Goal: Answer question/provide support: Share knowledge or assist other users

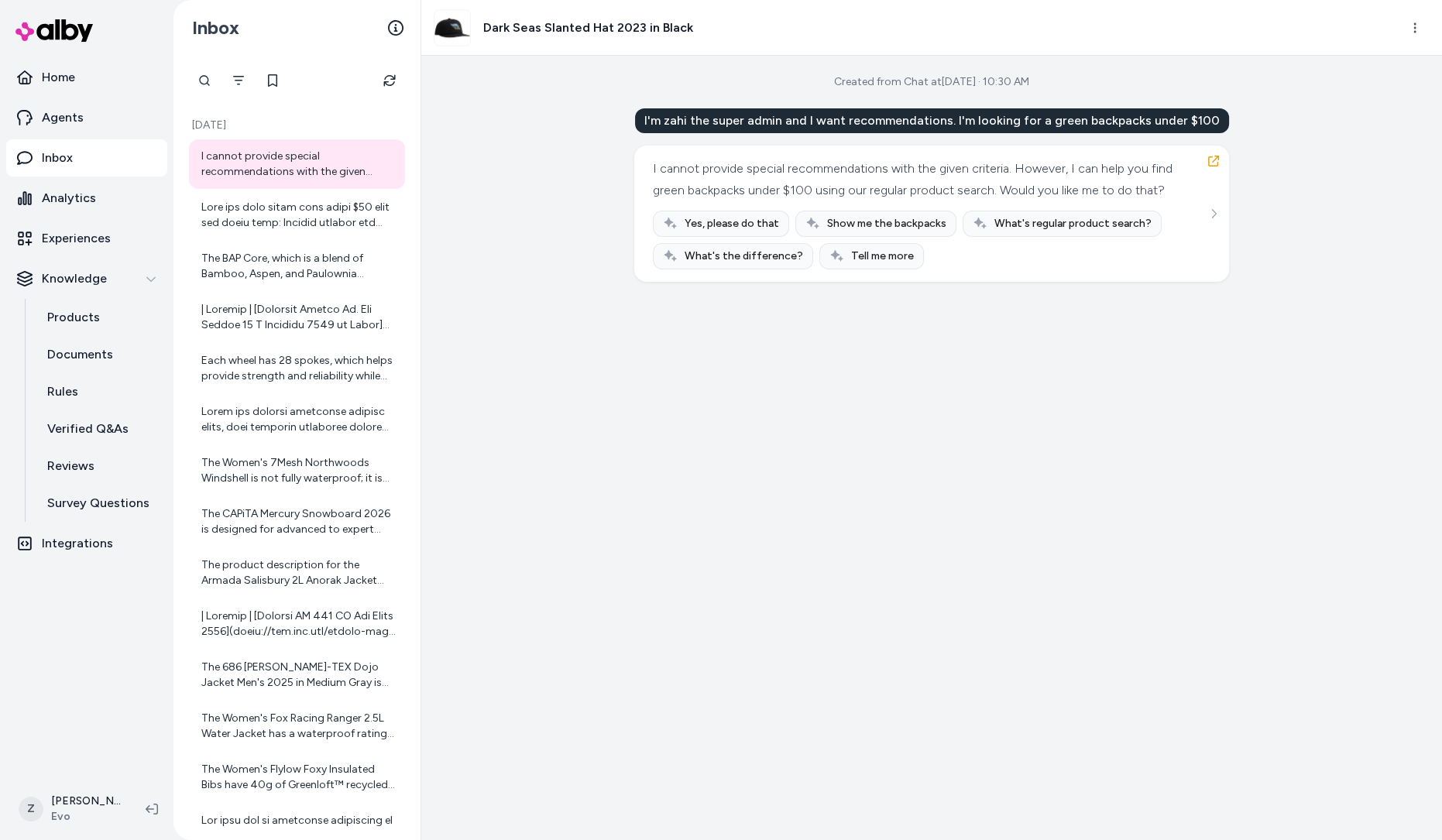
click at [635, 109] on div "I'm zahi the super admin and I want recommendations. I'm looking for a green ba…" at bounding box center [932, 196] width 595 height 174
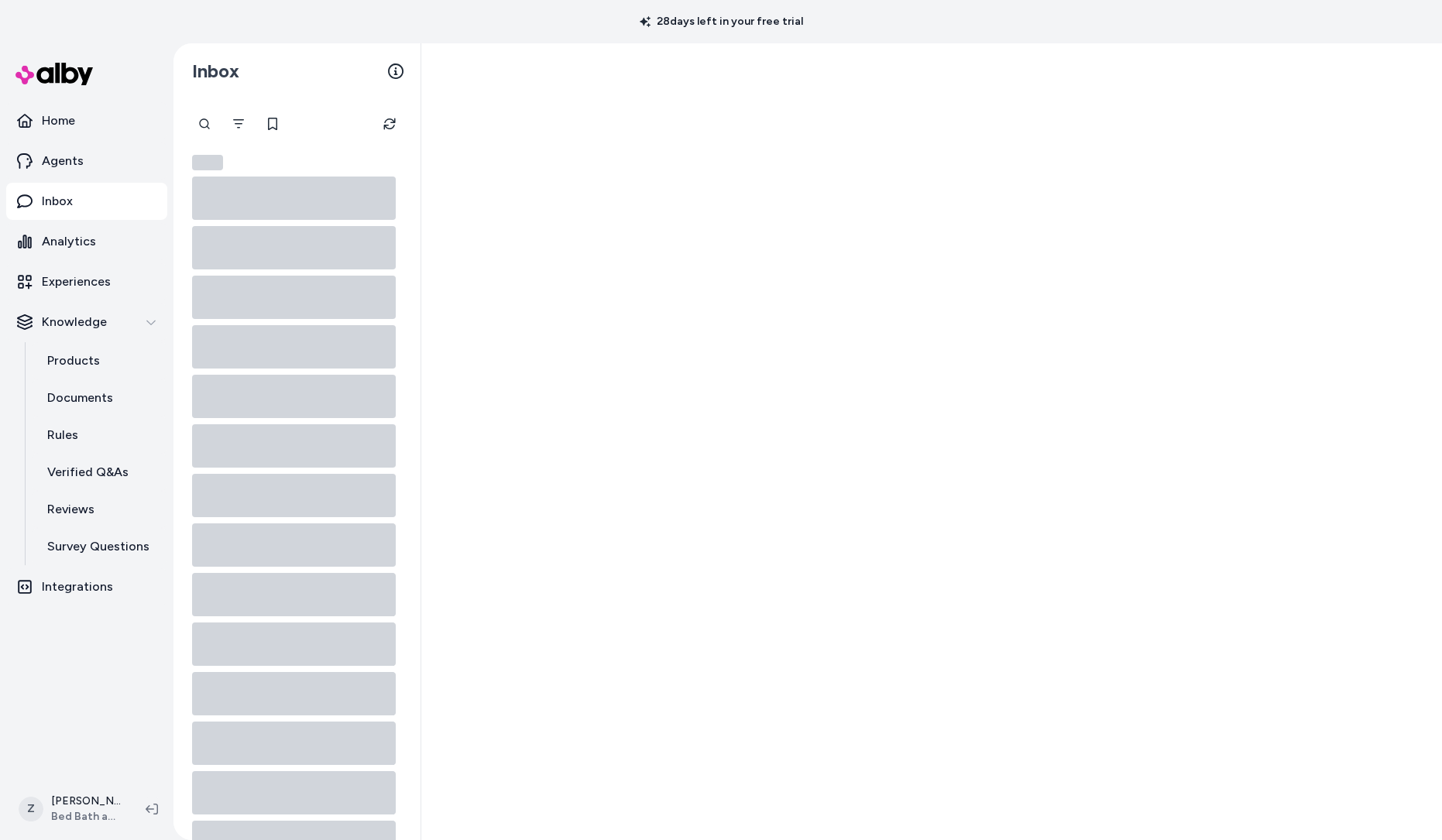
click at [302, 48] on div "Inbox" at bounding box center [297, 70] width 247 height 56
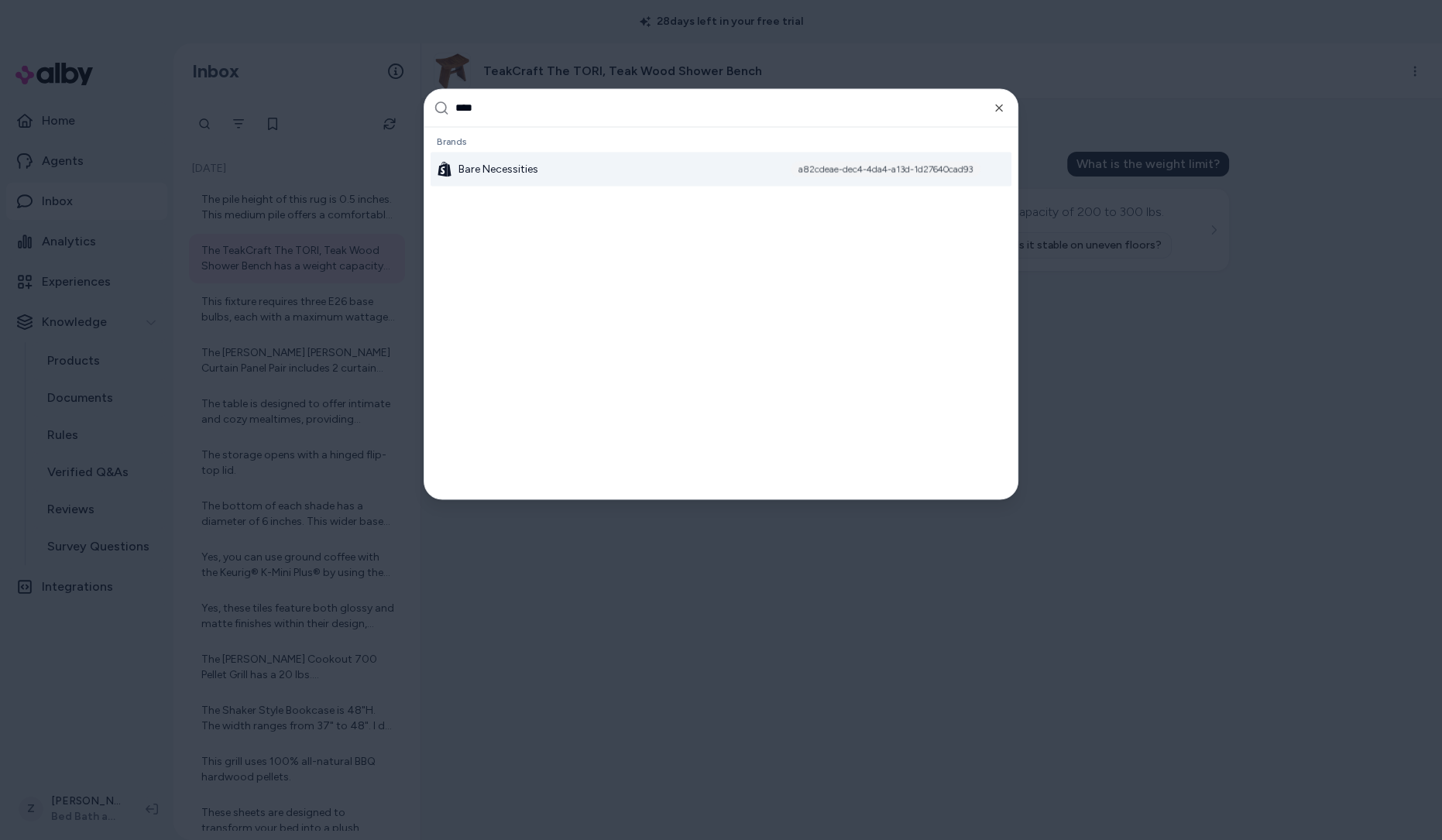
type input "****"
click at [532, 161] on span "Bare Necessities" at bounding box center [497, 168] width 80 height 16
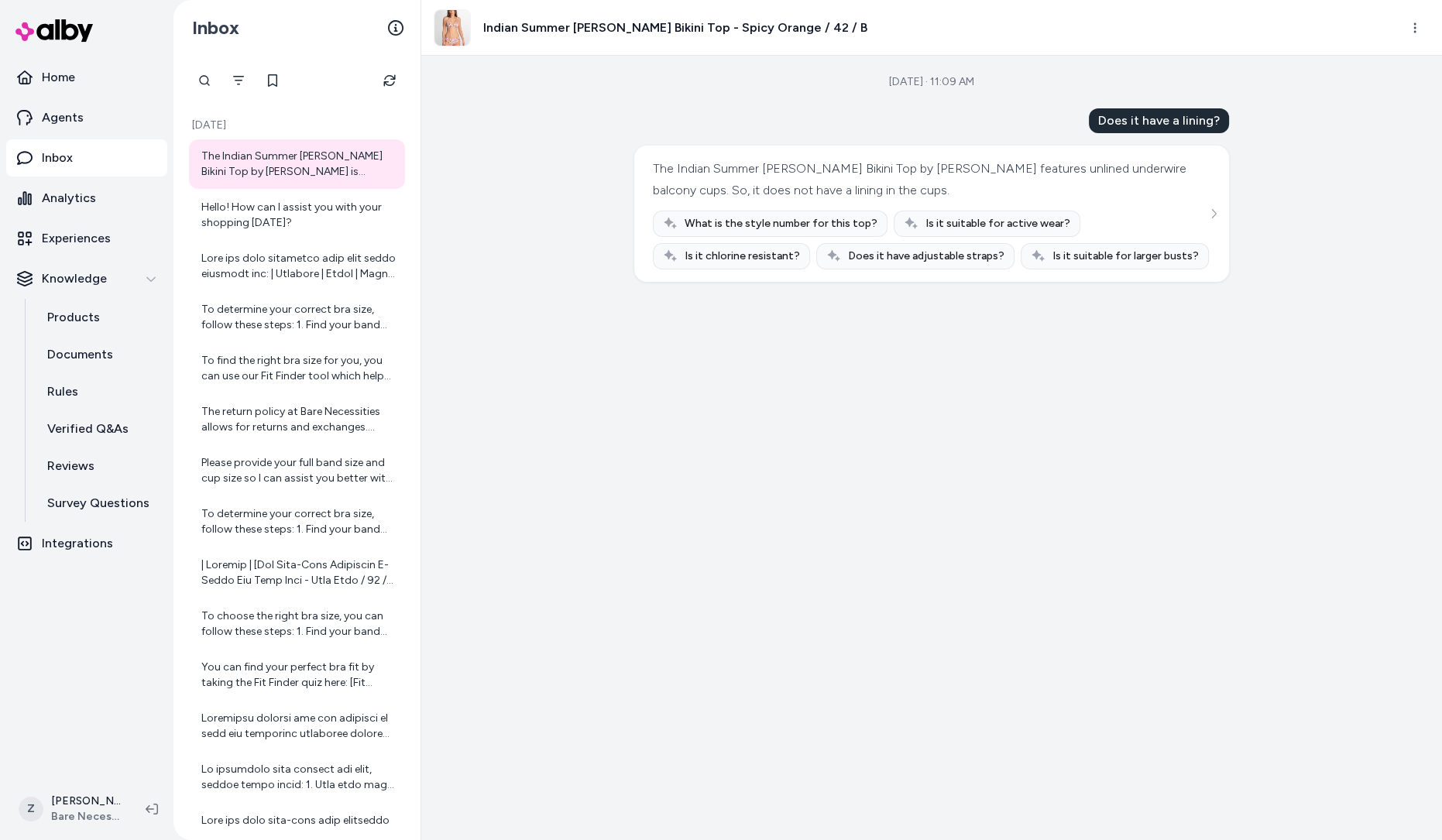
click at [298, 240] on div "The Indian Summer [PERSON_NAME] Bikini Top by [PERSON_NAME] is designed as a sw…" at bounding box center [297, 521] width 216 height 765
click at [303, 227] on div "Hello! How can I assist you with your shopping [DATE]?" at bounding box center [298, 216] width 195 height 31
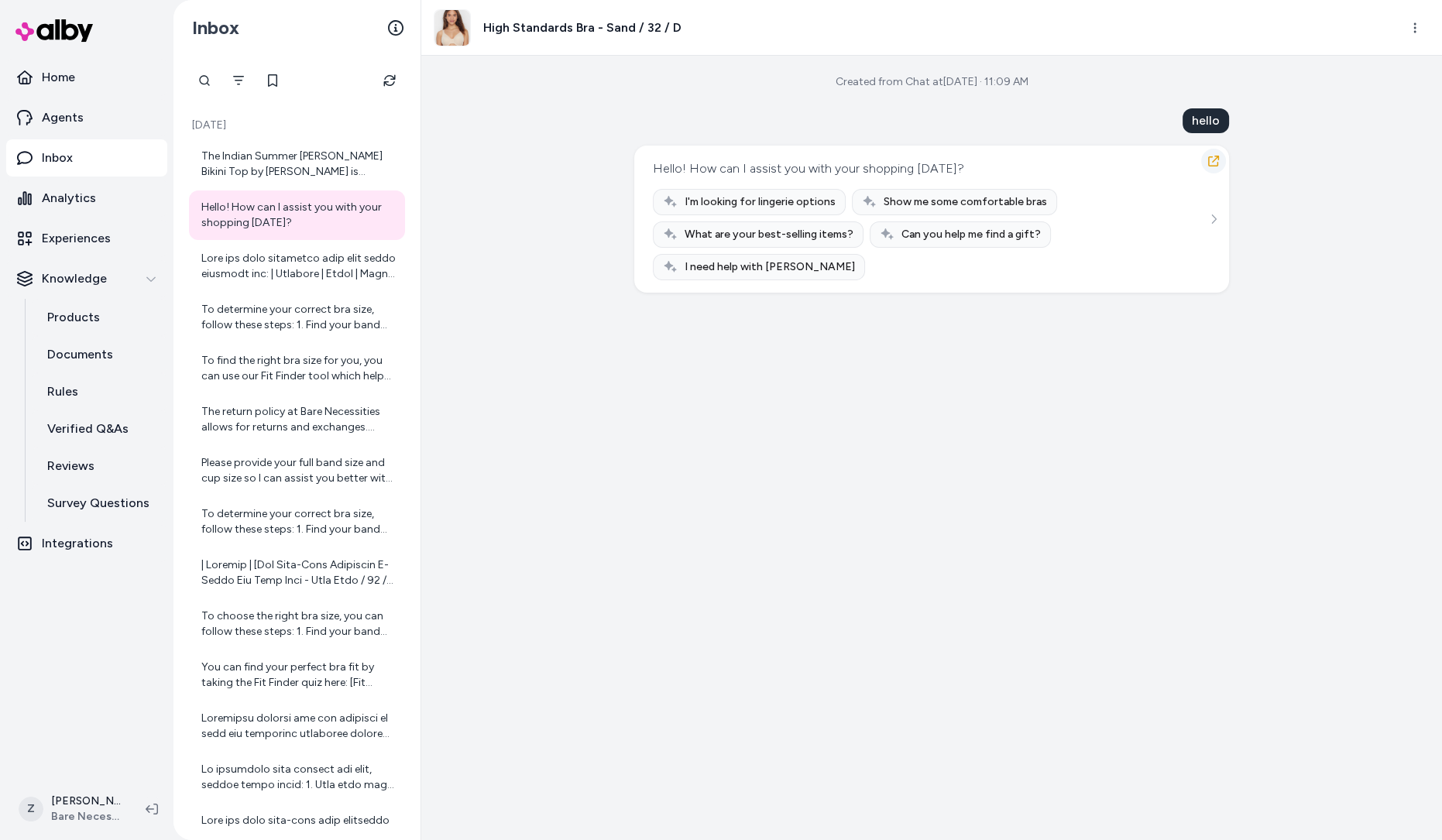
click at [1213, 154] on icon "button" at bounding box center [1214, 161] width 13 height 13
